Goal: Check status

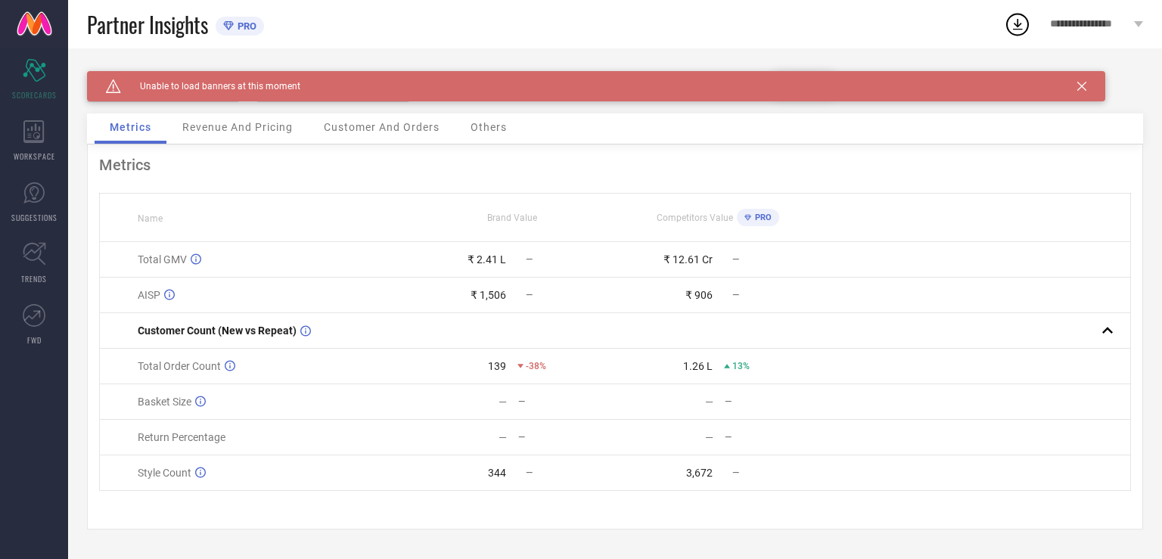
click at [1082, 86] on icon at bounding box center [1082, 86] width 9 height 9
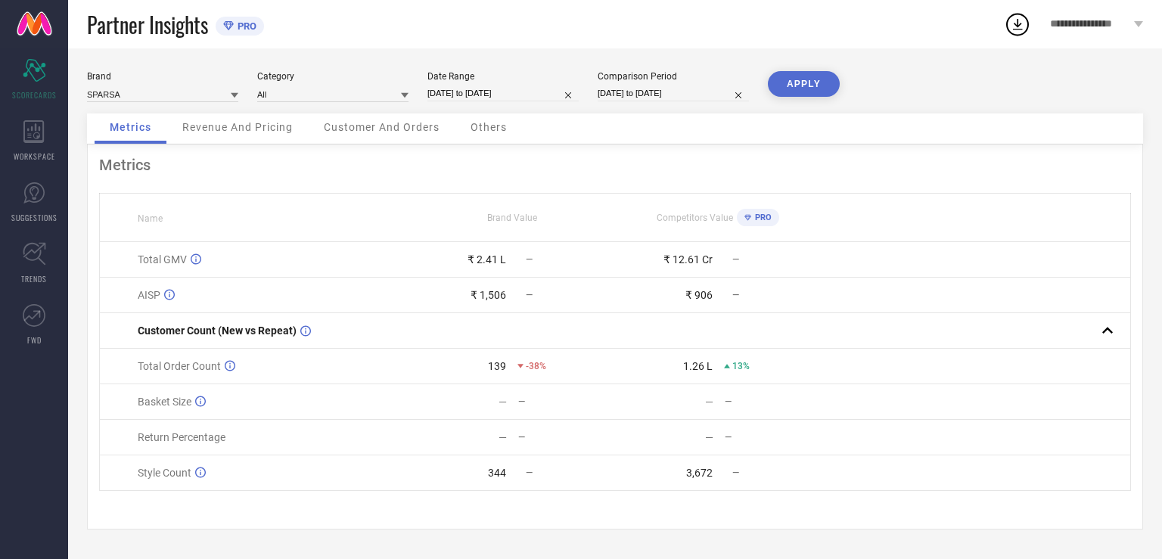
select select "8"
select select "2025"
select select "9"
select select "2025"
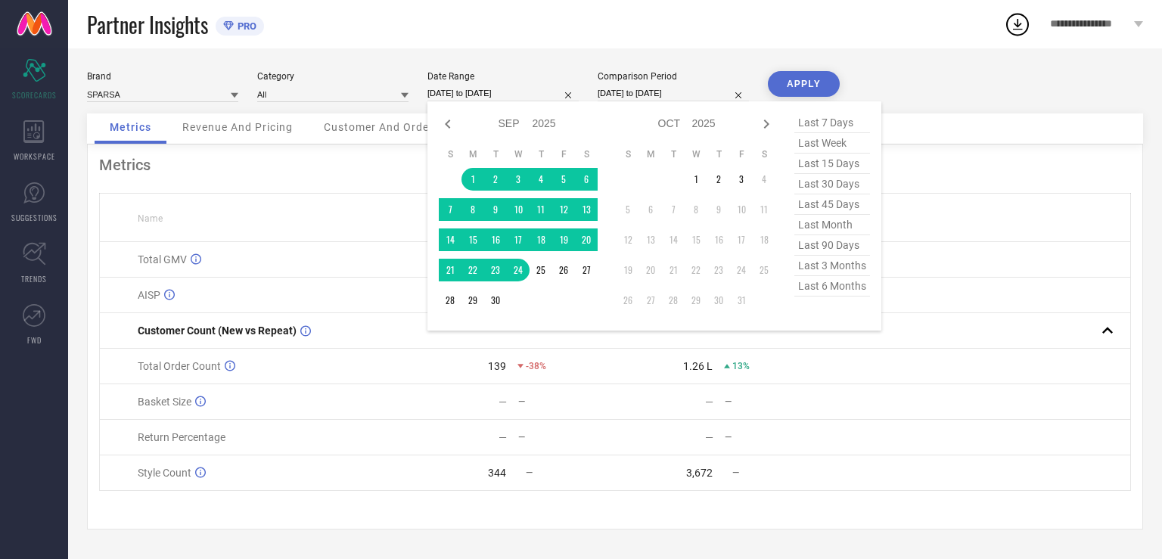
click at [498, 98] on input "[DATE] to [DATE]" at bounding box center [503, 94] width 151 height 16
click at [476, 184] on td "1" at bounding box center [473, 179] width 23 height 23
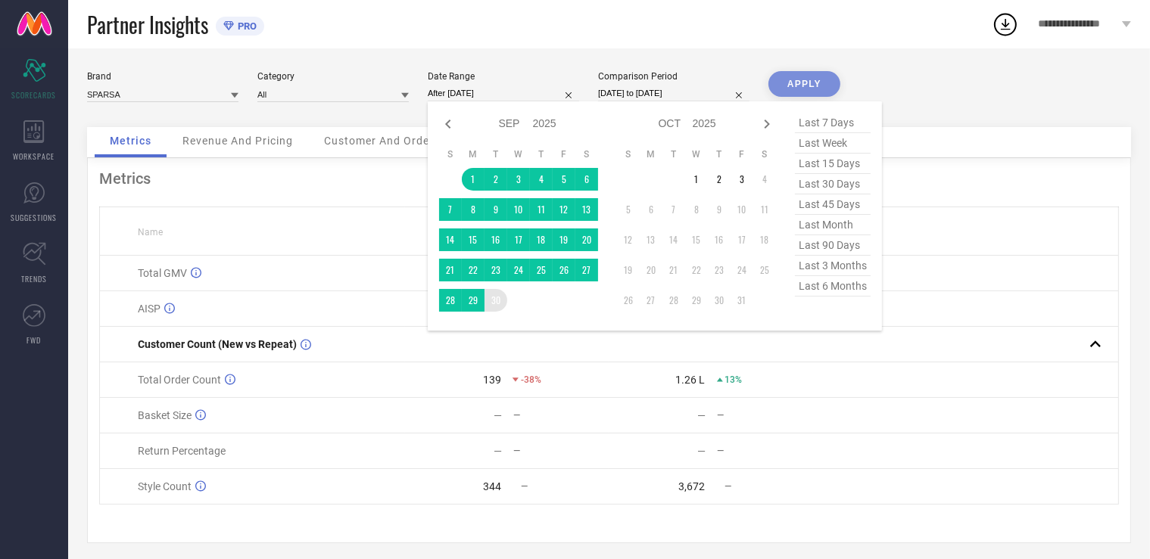
type input "[DATE] to [DATE]"
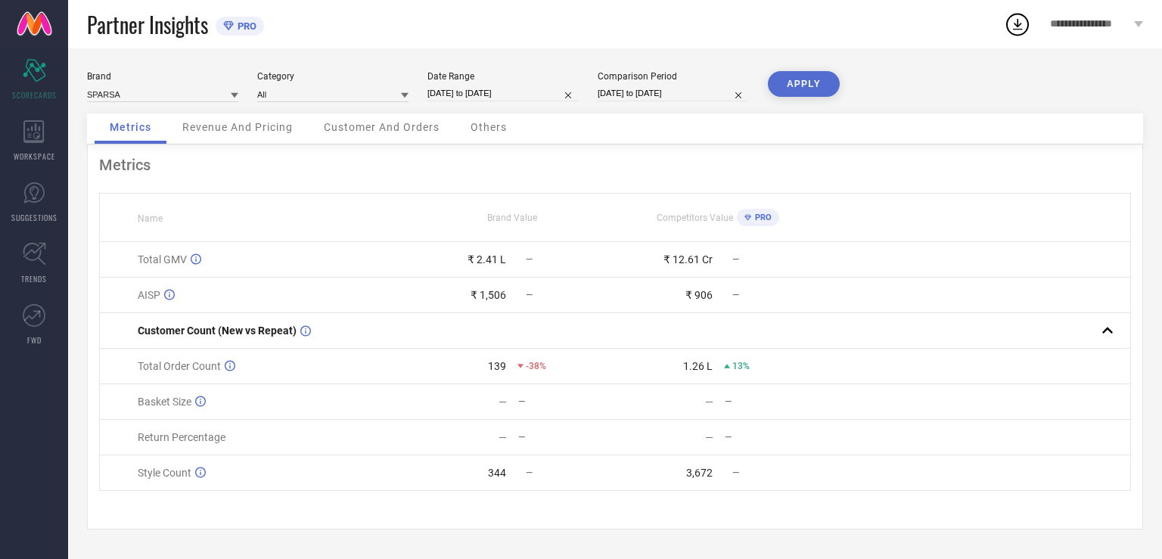
click at [813, 79] on button "APPLY" at bounding box center [804, 84] width 72 height 26
